Goal: Use online tool/utility: Use online tool/utility

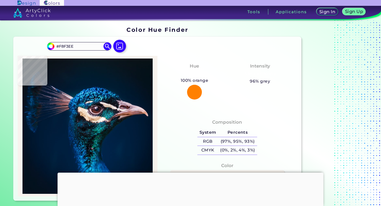
click at [100, 119] on img at bounding box center [87, 125] width 134 height 135
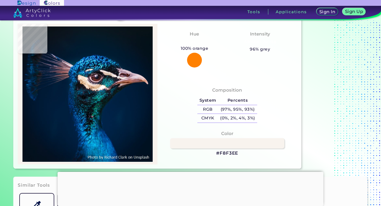
scroll to position [39, 0]
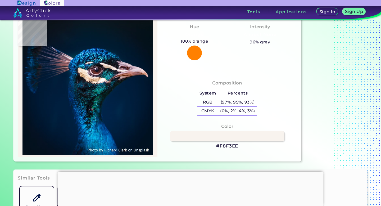
click at [54, 121] on img at bounding box center [87, 86] width 134 height 135
type input "#01203d"
type input "#01203D"
type input "#001f3c"
type input "#001F3C"
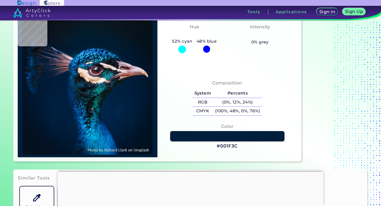
type input "#001e3c"
type input "#001E3C"
type input "#001d3b"
type input "#001D3B"
type input "#011c3a"
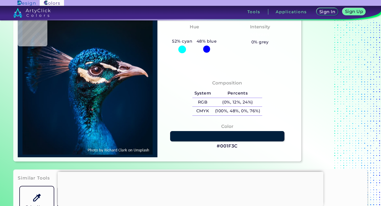
type input "#011C3A"
type input "#001c3a"
type input "#001C3A"
type input "#001d3b"
type input "#001D3B"
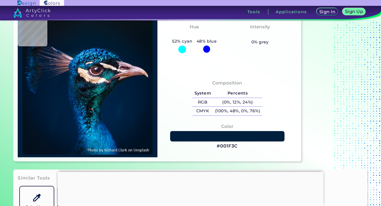
type input "#001f3e"
type input "#001F3E"
type input "#00203f"
type input "#00203F"
type input "#002341"
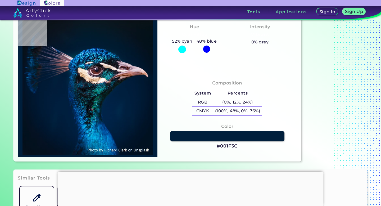
type input "#002341"
type input "#0e5b9c"
type input "#0E5B9C"
type input "#1199de"
type input "#1199DE"
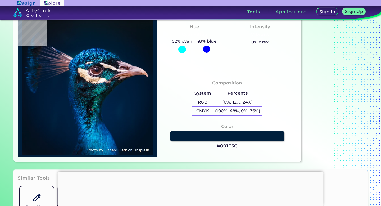
type input "#001c2e"
type input "#001C2E"
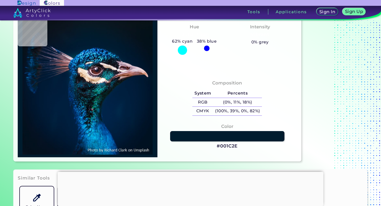
type input "#0f7084"
type input "#0F7084"
type input "#145f85"
type input "#145F85"
type input "#075694"
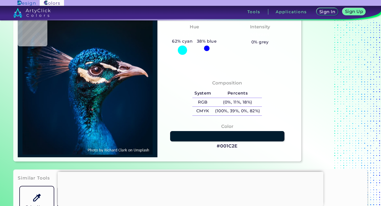
type input "#075694"
type input "#003454"
type input "#004b70"
type input "#004B70"
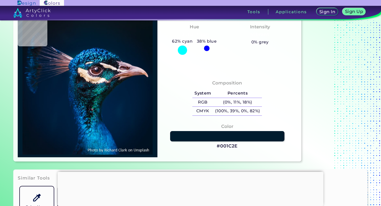
type input "#02263e"
type input "#02263E"
type input "#012348"
type input "#002247"
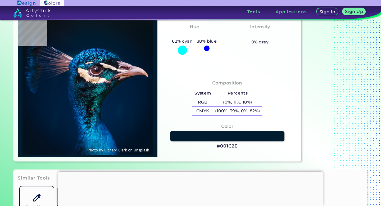
type input "#002247"
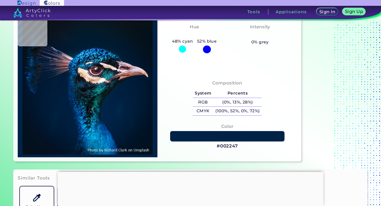
type input "#012348"
type input "#002247"
type input "#002245"
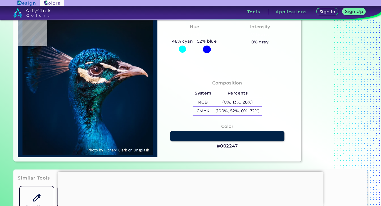
type input "#002245"
type input "#002144"
type input "#002041"
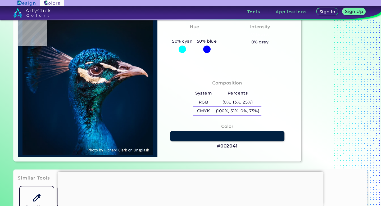
type input "#001d3b"
type input "#001D3B"
type input "#001b36"
type input "#001B36"
type input "#001123"
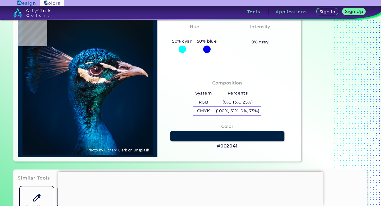
type input "#001123"
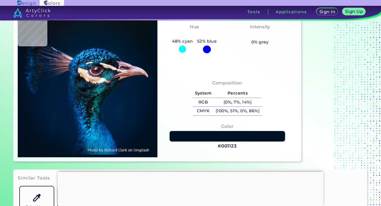
click at [227, 135] on link at bounding box center [227, 136] width 115 height 10
